Goal: Task Accomplishment & Management: Complete application form

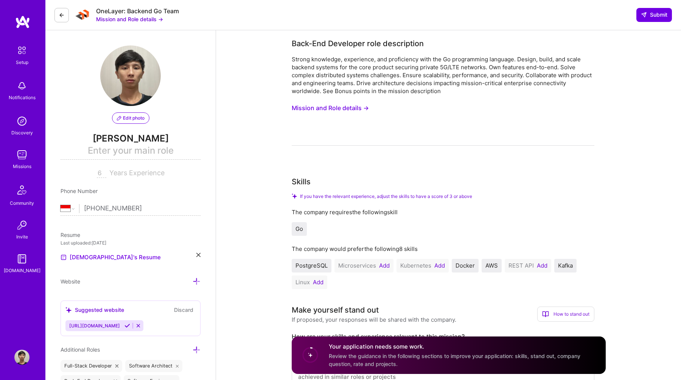
select select "ID"
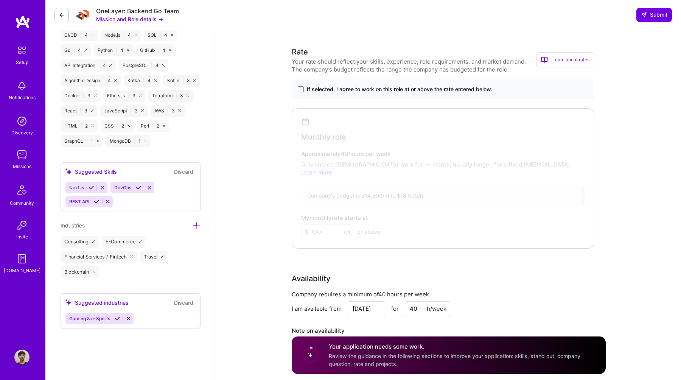
scroll to position [481, 0]
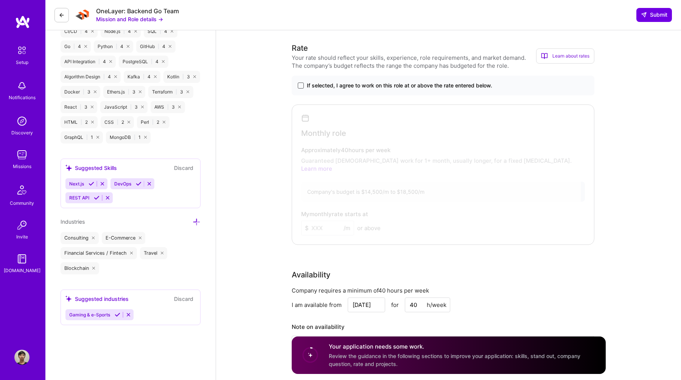
click at [302, 85] on span at bounding box center [301, 85] width 6 height 6
click at [0, 0] on input "If selected, I agree to work on this role at or above the rate entered below." at bounding box center [0, 0] width 0 height 0
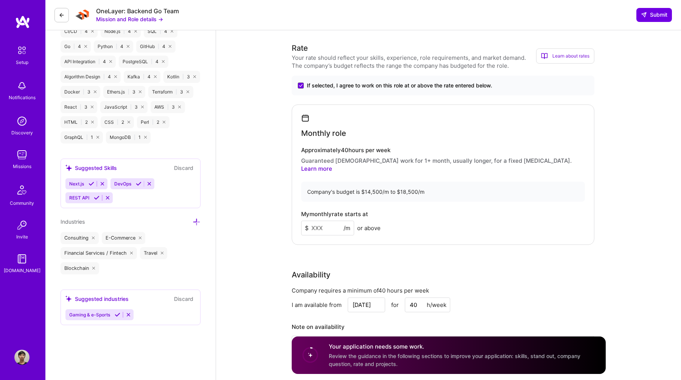
click at [333, 222] on input at bounding box center [327, 228] width 53 height 15
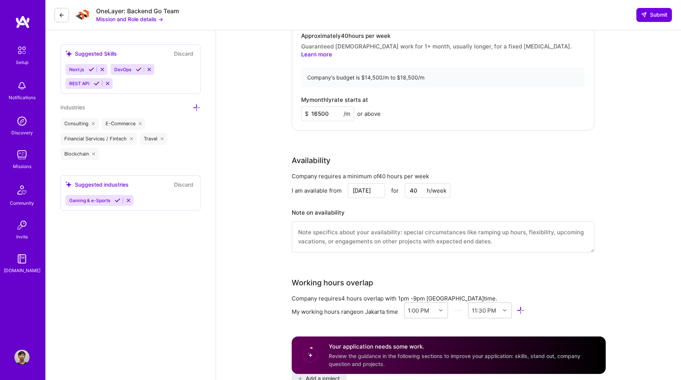
scroll to position [602, 0]
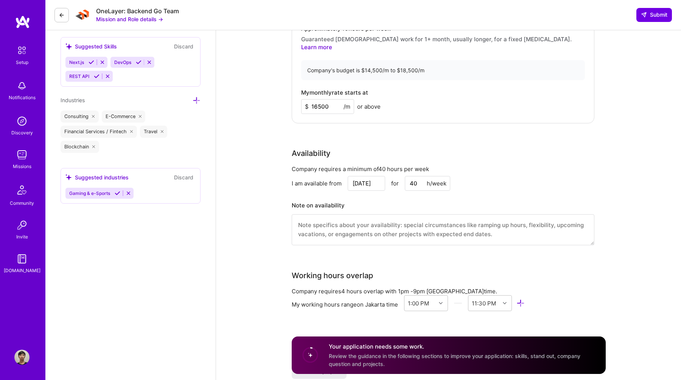
type input "16500"
click at [433, 223] on textarea at bounding box center [443, 229] width 303 height 31
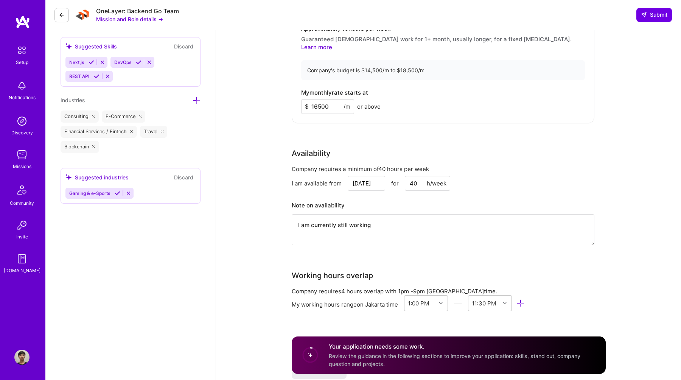
type textarea "I am currently still working"
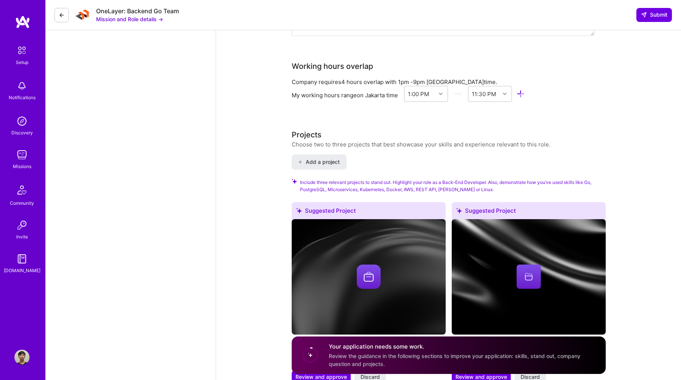
scroll to position [780, 0]
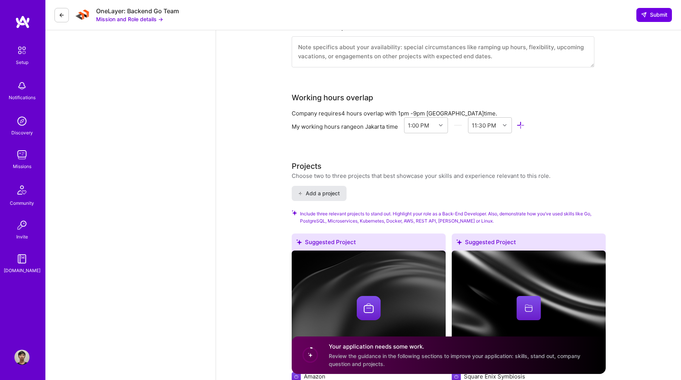
click at [336, 190] on span "Add a project" at bounding box center [318, 194] width 41 height 8
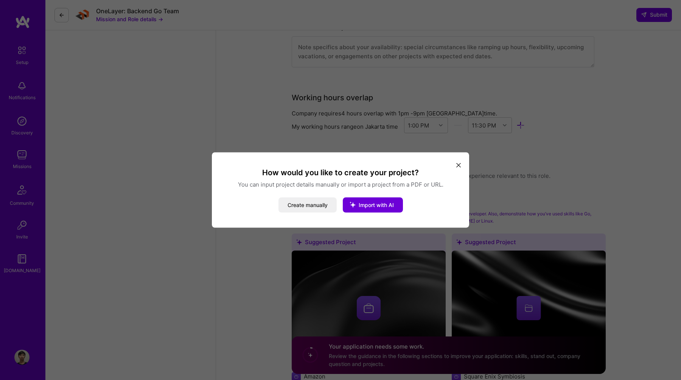
click at [458, 163] on icon "modal" at bounding box center [458, 165] width 5 height 5
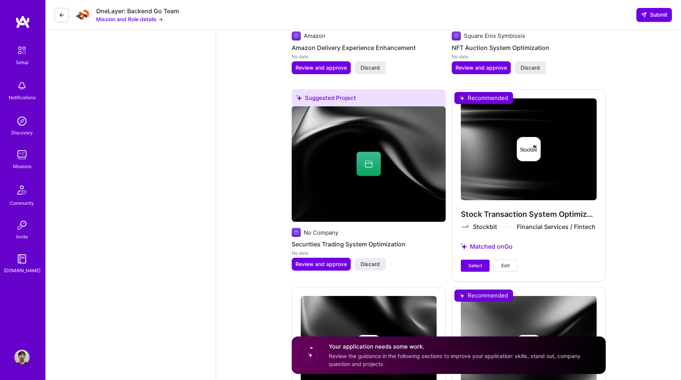
scroll to position [1123, 0]
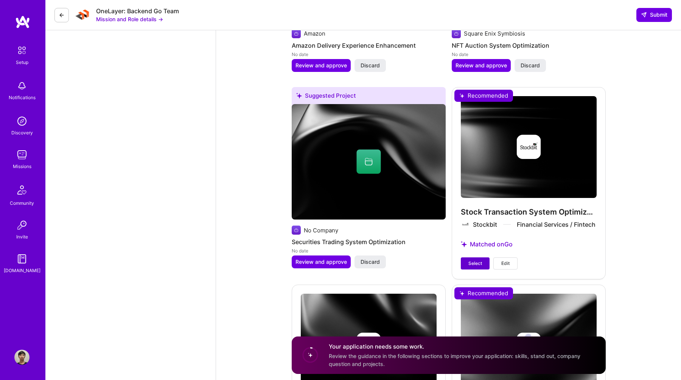
click at [482, 257] on button "Select" at bounding box center [475, 263] width 29 height 12
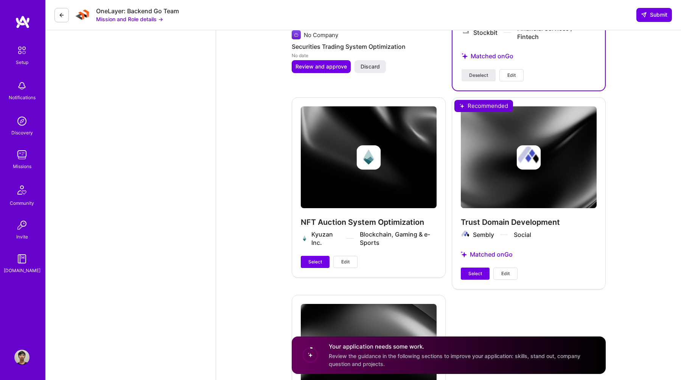
scroll to position [1360, 0]
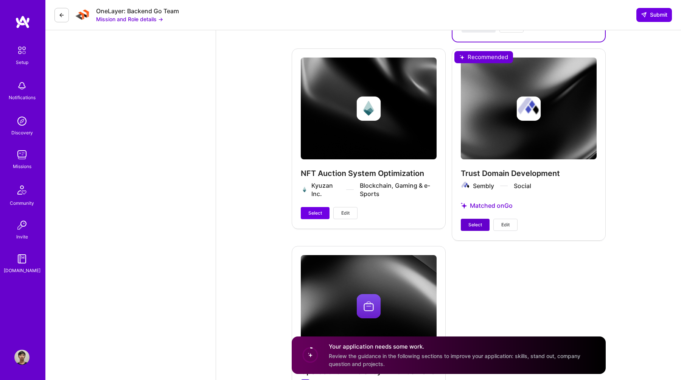
click at [480, 221] on span "Select" at bounding box center [475, 224] width 14 height 7
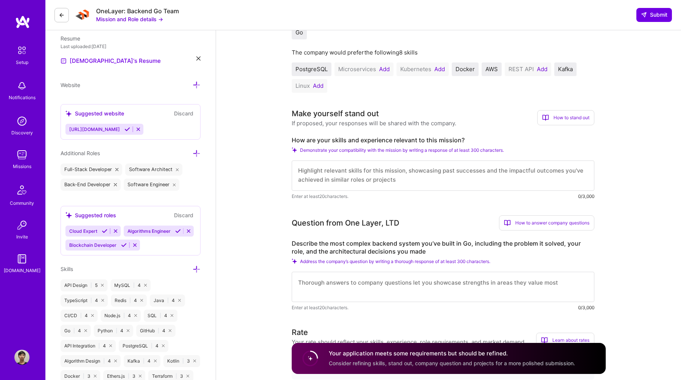
scroll to position [0, 0]
click at [471, 178] on textarea at bounding box center [443, 175] width 303 height 30
click at [317, 83] on button "Add" at bounding box center [318, 86] width 11 height 6
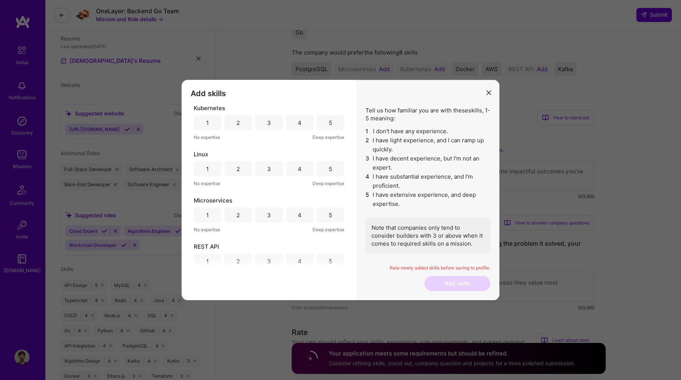
click at [275, 124] on div "3" at bounding box center [269, 122] width 28 height 15
click at [303, 171] on div "4" at bounding box center [300, 168] width 28 height 15
click at [299, 213] on div "4" at bounding box center [300, 214] width 28 height 15
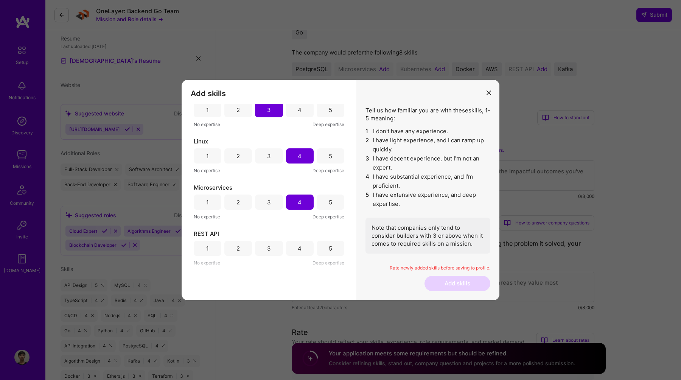
click at [294, 252] on div "4" at bounding box center [300, 248] width 28 height 15
click at [463, 280] on button "Add skills" at bounding box center [458, 283] width 66 height 15
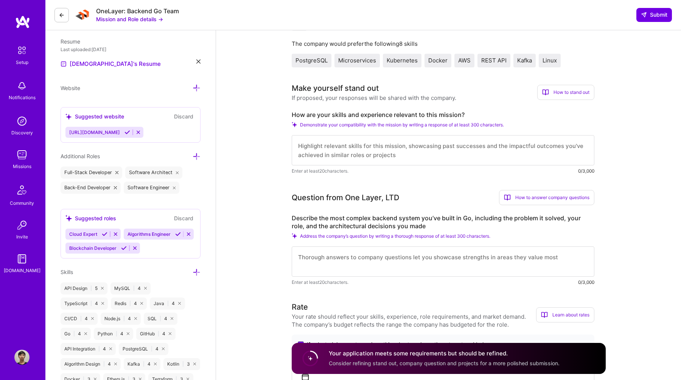
scroll to position [198, 0]
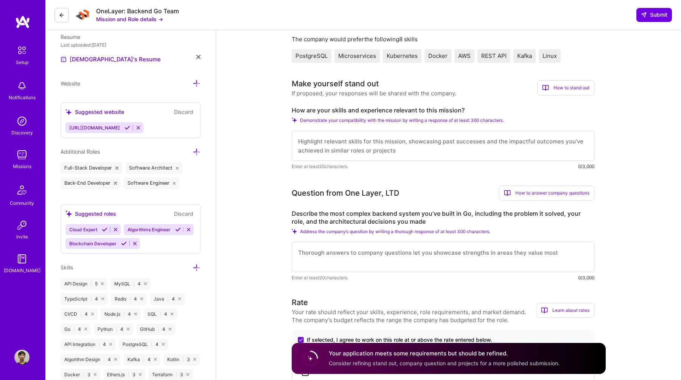
click at [552, 87] on div "How to stand out" at bounding box center [565, 87] width 57 height 15
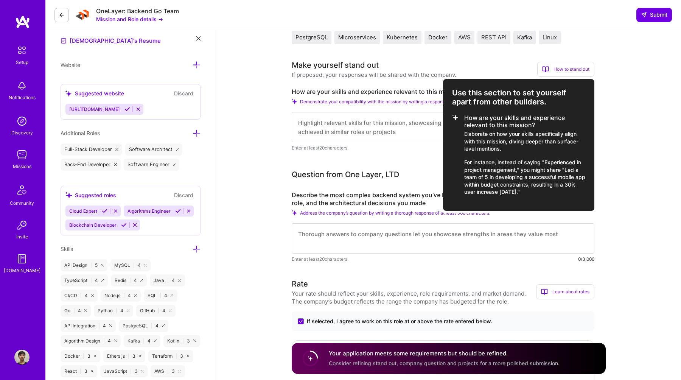
scroll to position [217, 0]
click at [437, 92] on div at bounding box center [340, 190] width 681 height 380
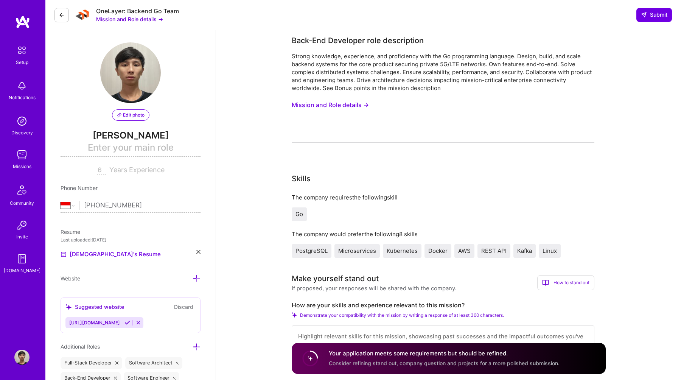
scroll to position [0, 0]
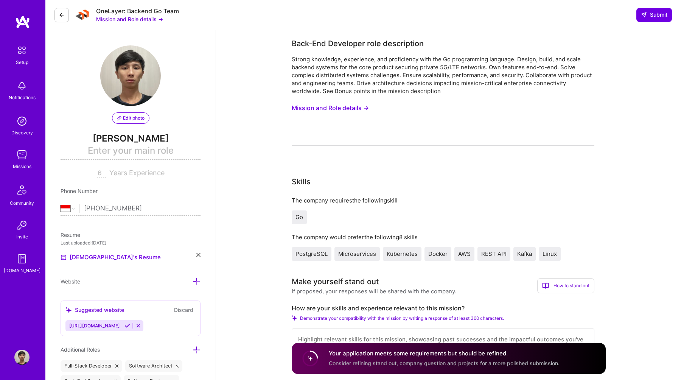
click at [357, 106] on button "Mission and Role details →" at bounding box center [330, 108] width 77 height 14
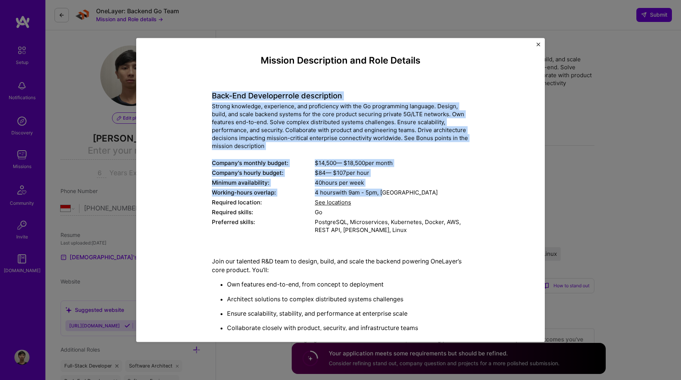
drag, startPoint x: 214, startPoint y: 96, endPoint x: 386, endPoint y: 195, distance: 198.5
click at [386, 195] on div "Back-End Developer role description Strong knowledge, experience, and proficien…" at bounding box center [340, 158] width 257 height 155
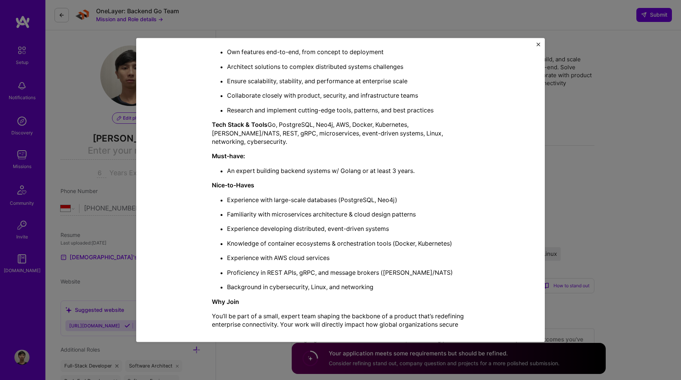
scroll to position [278, 0]
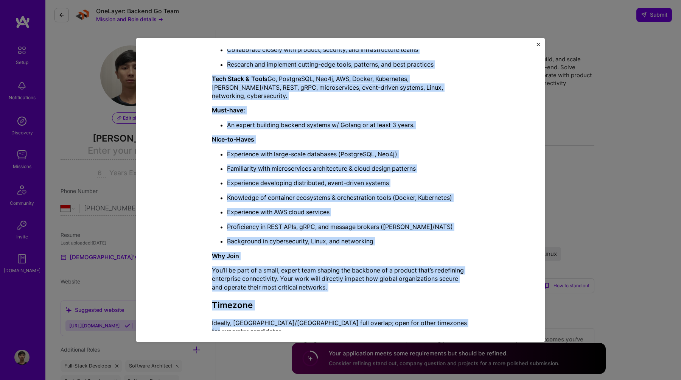
click at [459, 319] on p "Ideally, [GEOGRAPHIC_DATA]/[GEOGRAPHIC_DATA] full overlap; open for other timez…" at bounding box center [340, 327] width 257 height 17
copy div "Lore-Ips Dolorsita cons adipiscinge Seddoe temporinc, utlaboreet, dol magnaaliq…"
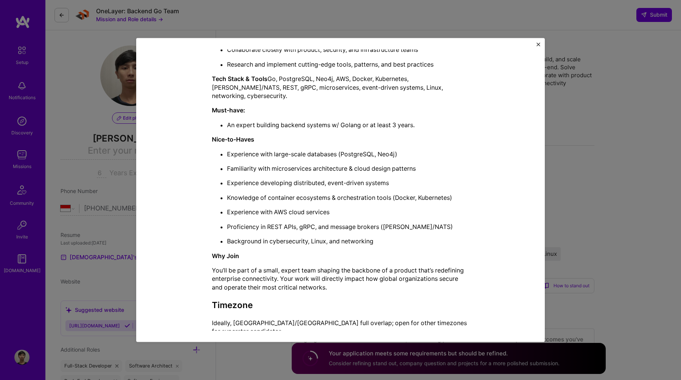
click at [610, 193] on div "Mission Description and Role Details Back-End Developer role description Strong…" at bounding box center [340, 190] width 681 height 380
